Goal: Navigation & Orientation: Find specific page/section

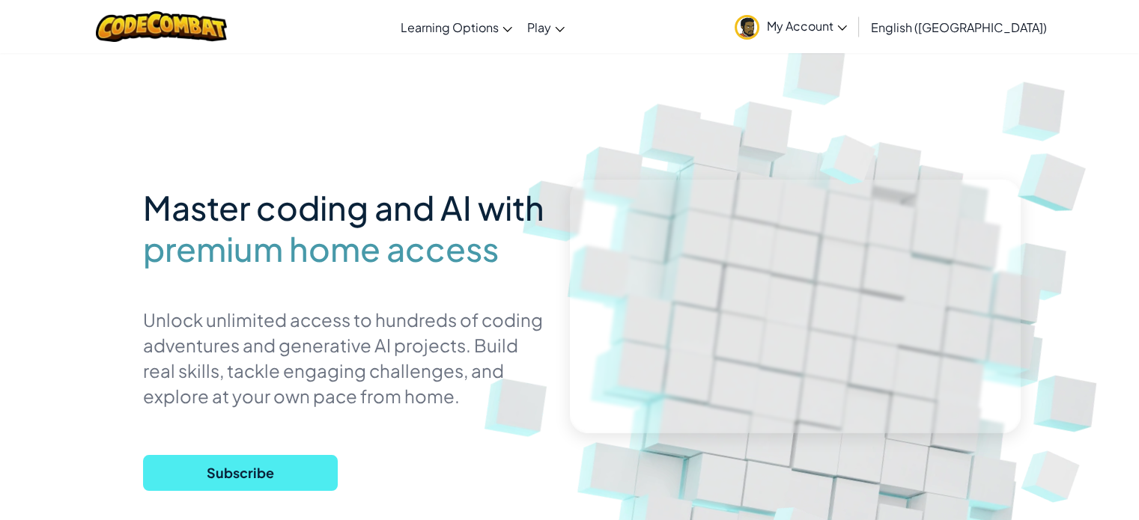
click at [854, 16] on link "My Account" at bounding box center [790, 26] width 127 height 47
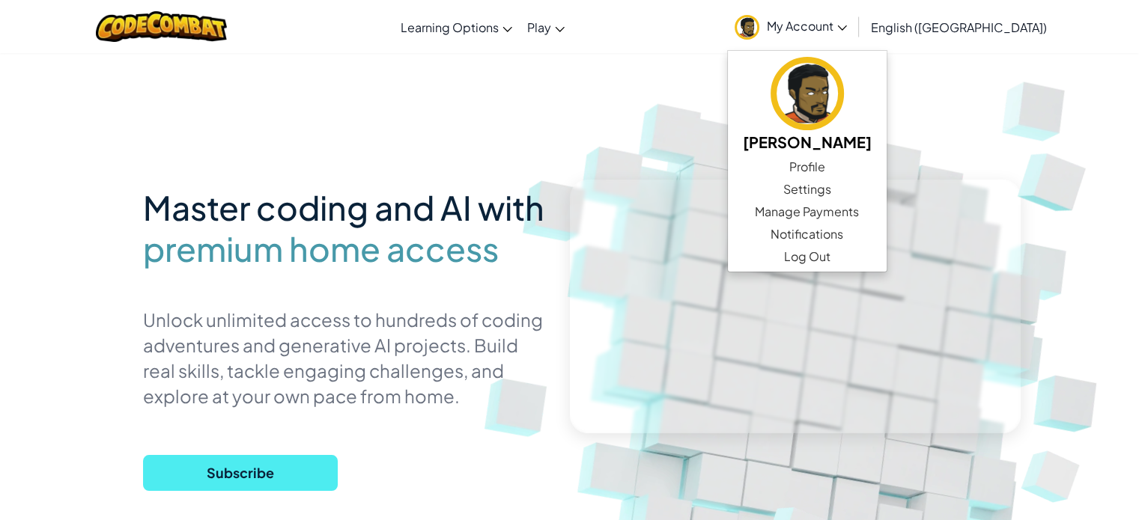
click at [1042, 142] on img at bounding box center [1056, 175] width 130 height 127
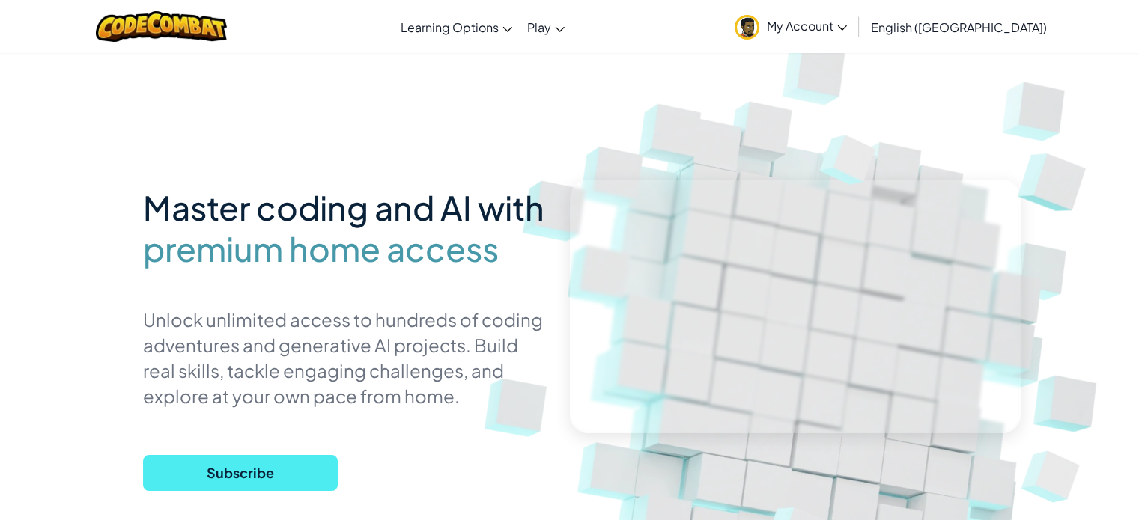
click at [874, 0] on div "Toggle navigation Learning Options Live Online Classes Premium Self-Paced Play …" at bounding box center [569, 26] width 1147 height 53
click at [847, 21] on span "My Account" at bounding box center [807, 26] width 80 height 16
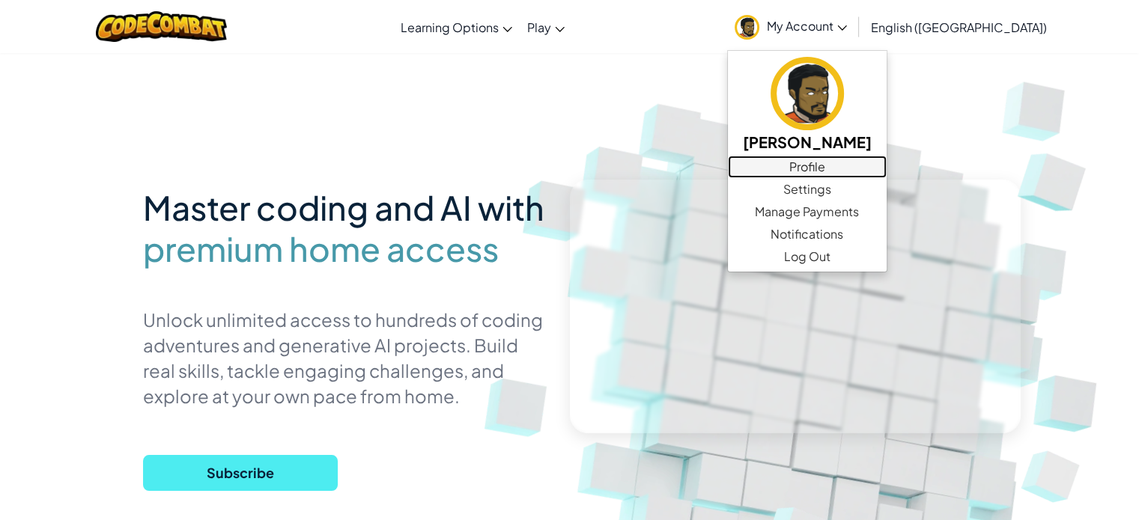
click at [887, 167] on link "Profile" at bounding box center [807, 167] width 159 height 22
